Goal: Information Seeking & Learning: Stay updated

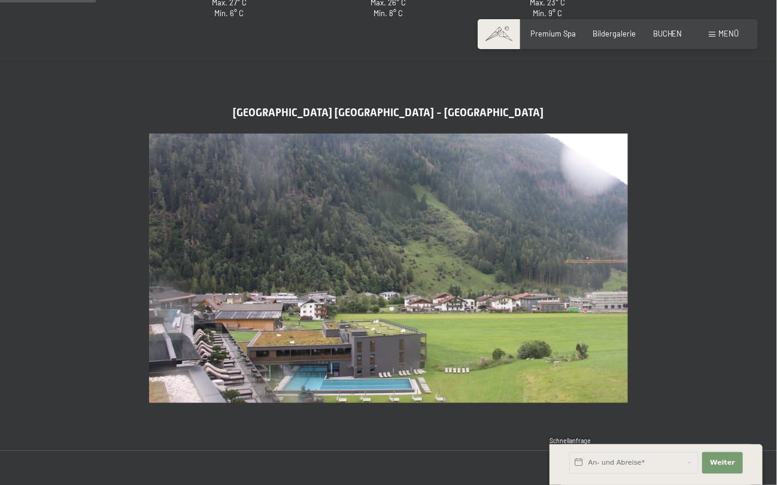
scroll to position [419, 0]
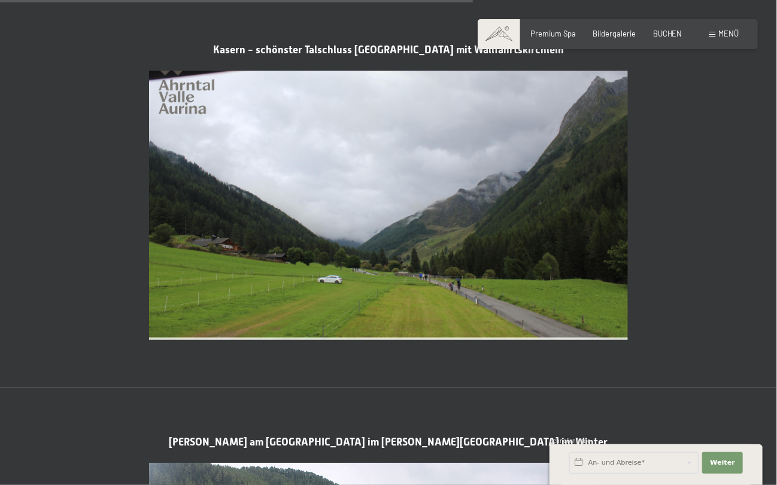
scroll to position [2037, 0]
